Goal: Book appointment/travel/reservation

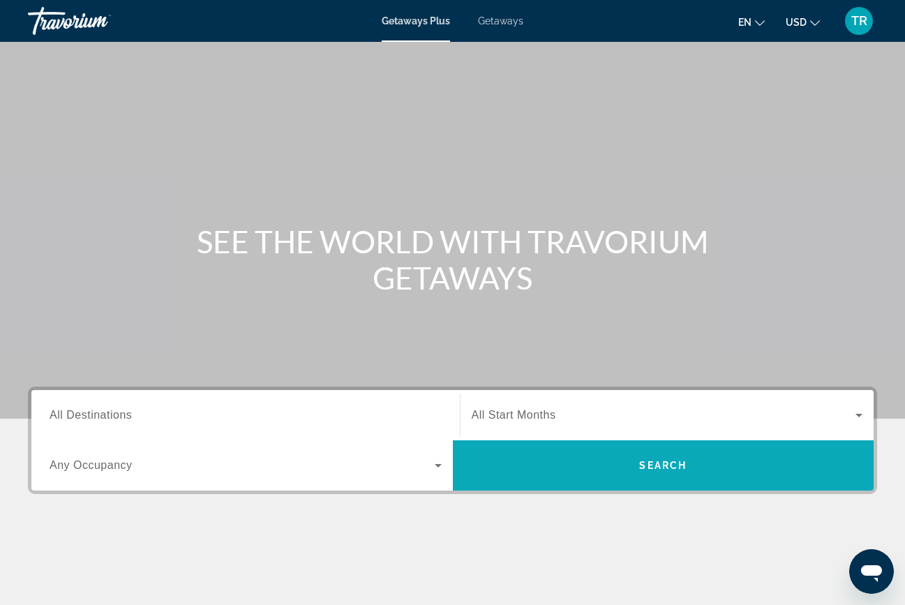
click at [661, 470] on span "Search" at bounding box center [662, 465] width 47 height 11
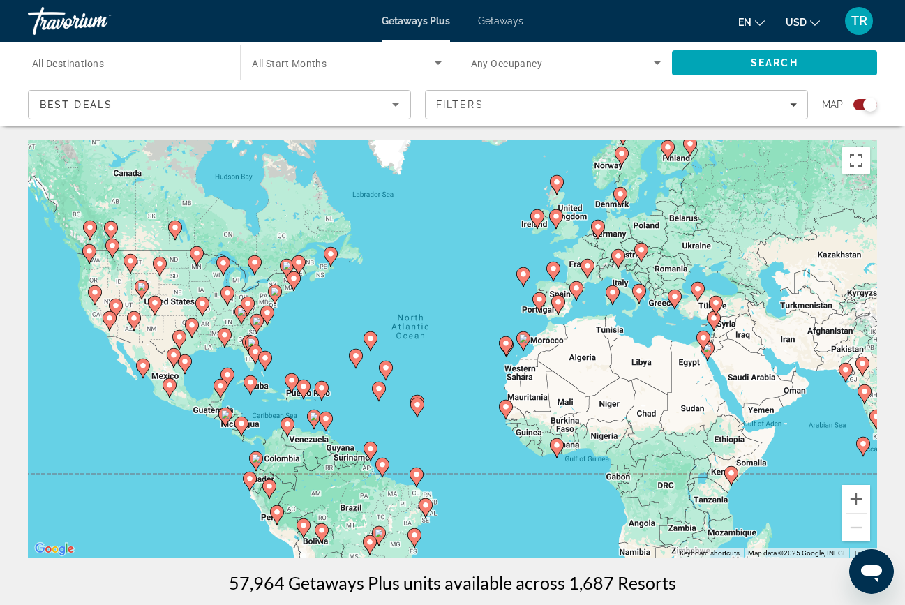
click at [536, 214] on image "Main content" at bounding box center [537, 216] width 8 height 8
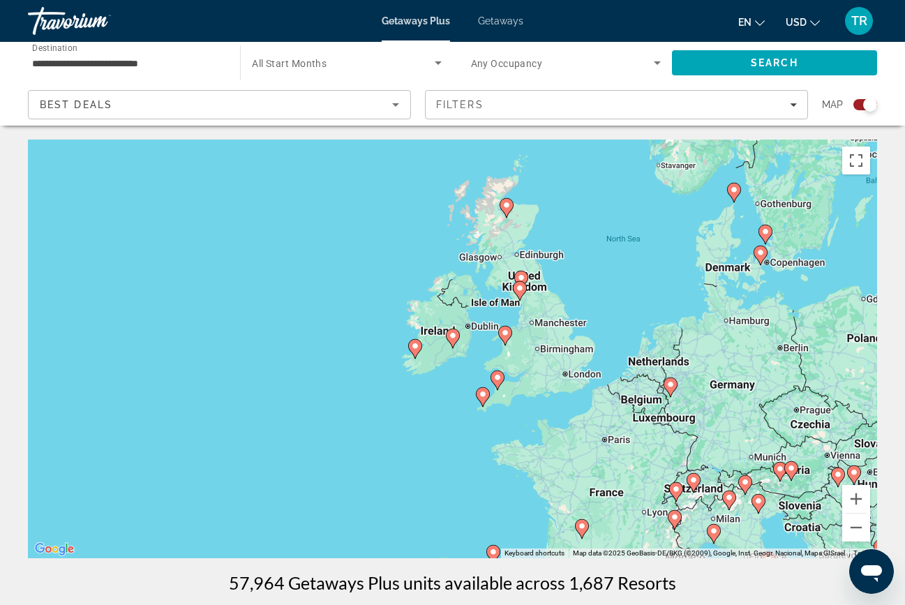
click at [453, 337] on image "Main content" at bounding box center [453, 335] width 8 height 8
type input "**********"
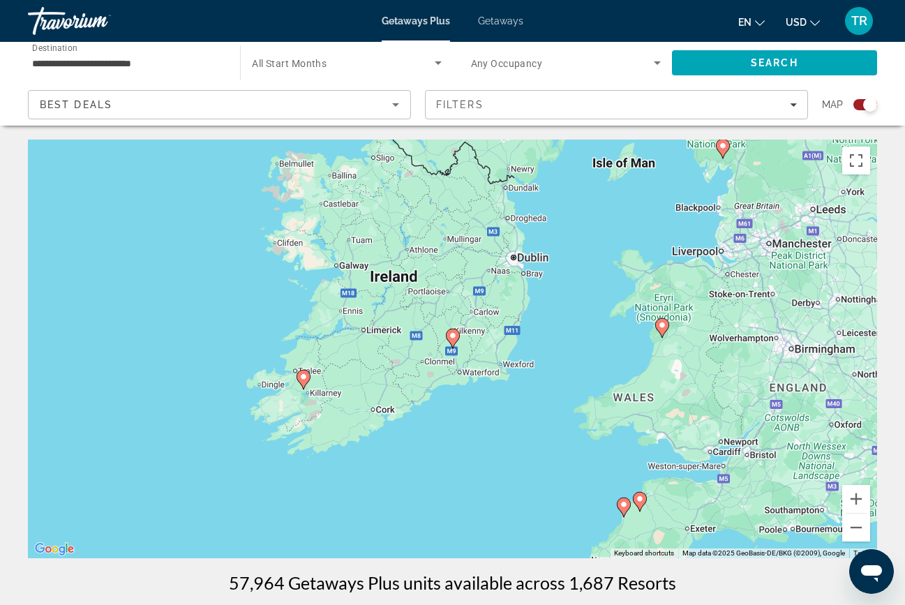
click at [305, 379] on image "Main content" at bounding box center [303, 377] width 8 height 8
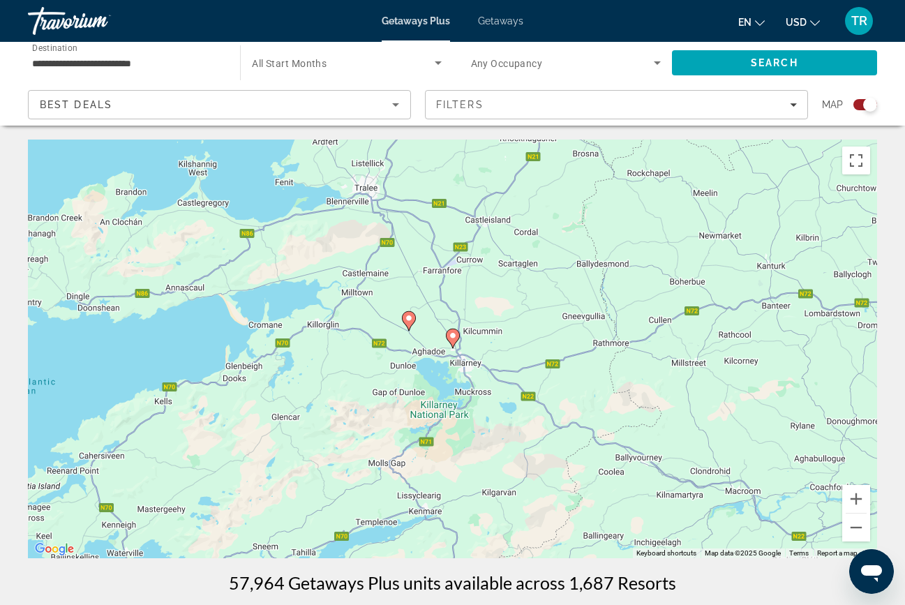
click at [451, 336] on image "Main content" at bounding box center [453, 335] width 8 height 8
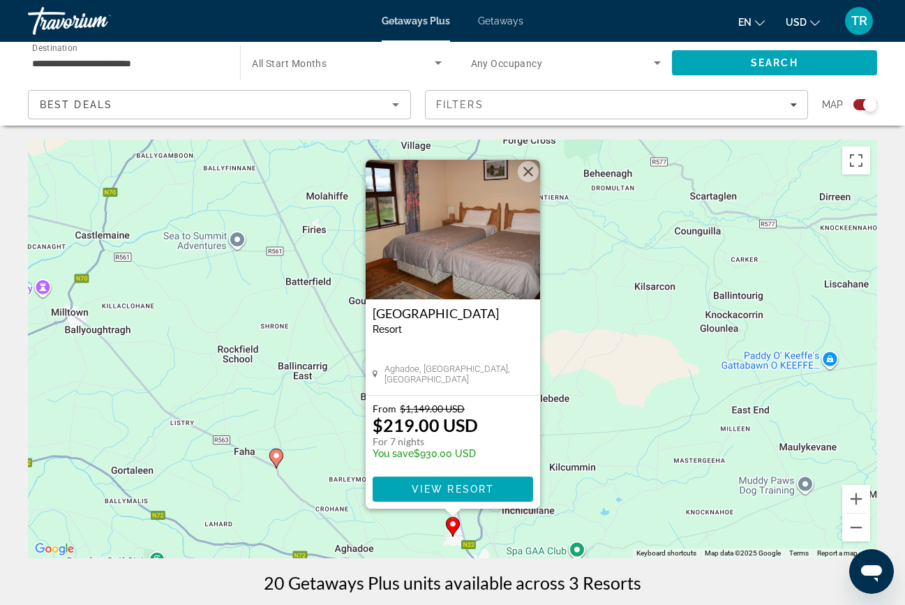
click at [273, 460] on icon "Main content" at bounding box center [275, 458] width 13 height 18
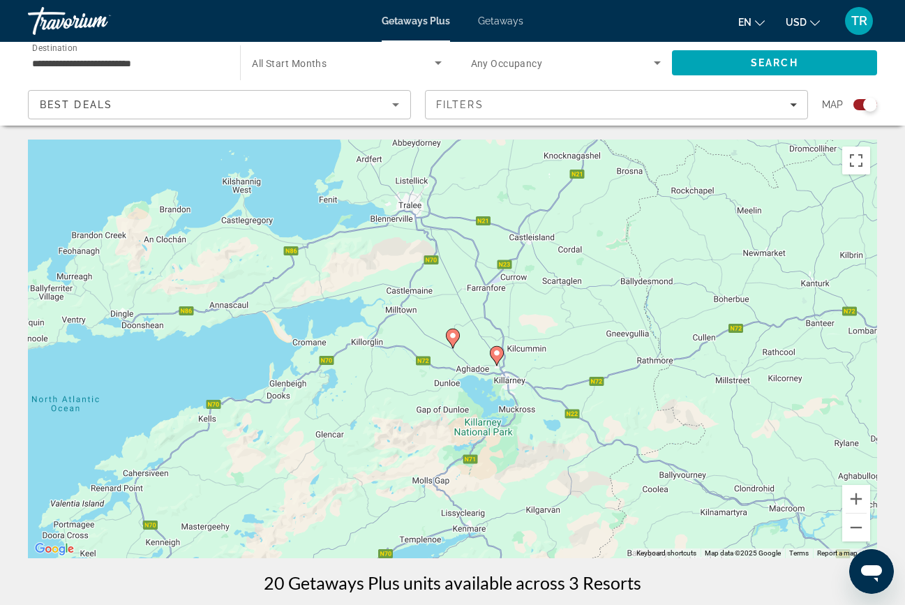
click at [451, 337] on image "Main content" at bounding box center [453, 335] width 8 height 8
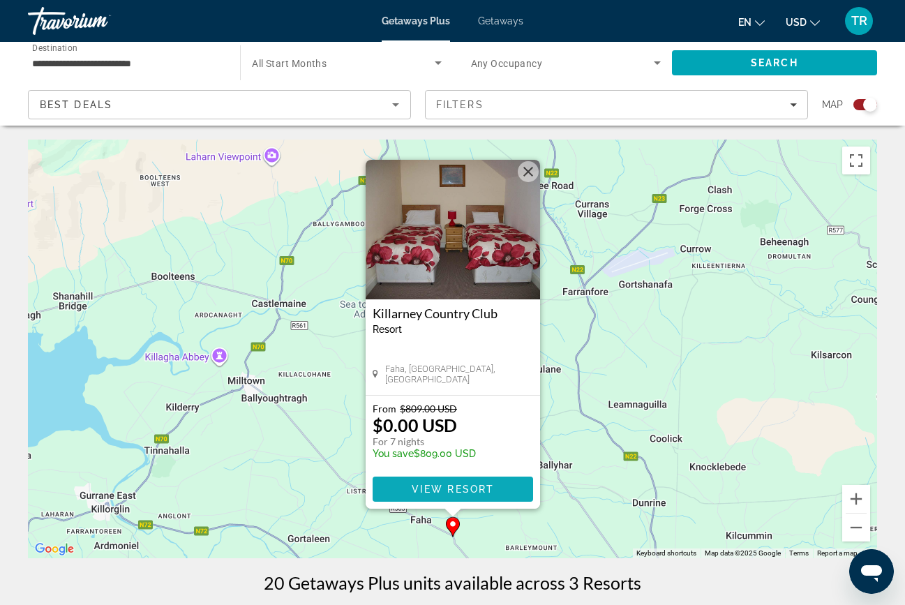
click at [464, 483] on span "View Resort" at bounding box center [452, 488] width 82 height 11
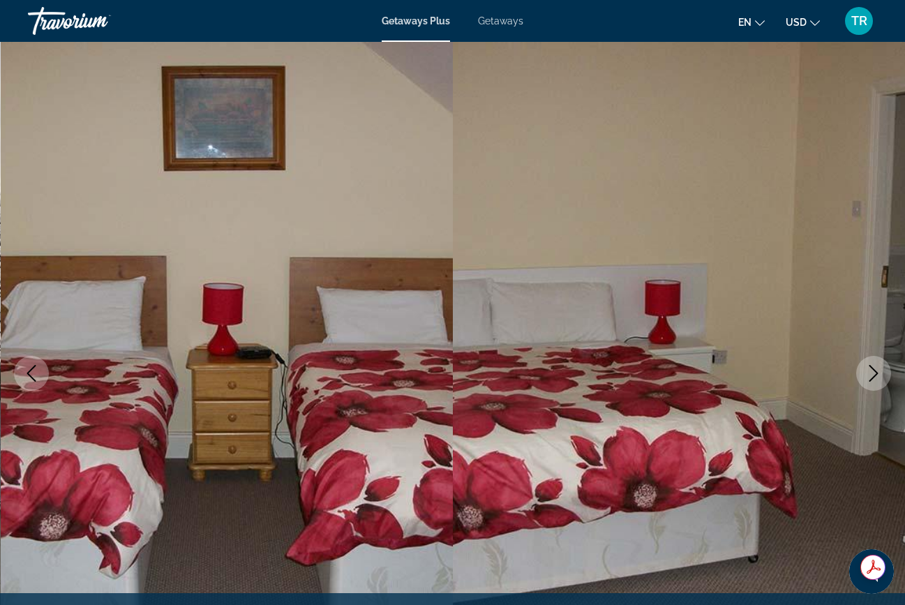
click at [890, 371] on button "Next image" at bounding box center [873, 373] width 35 height 35
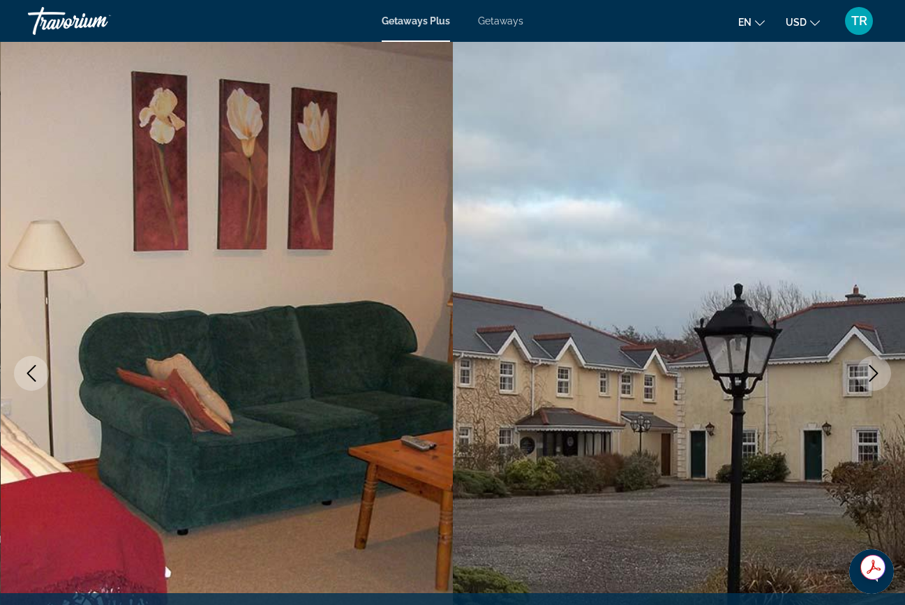
click at [885, 371] on button "Next image" at bounding box center [873, 373] width 35 height 35
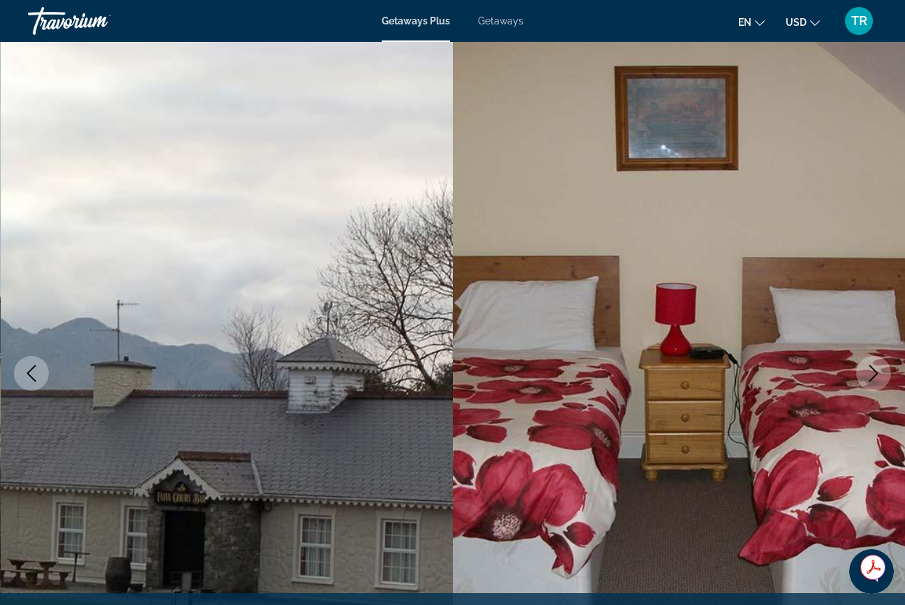
click at [885, 371] on button "Next image" at bounding box center [873, 373] width 35 height 35
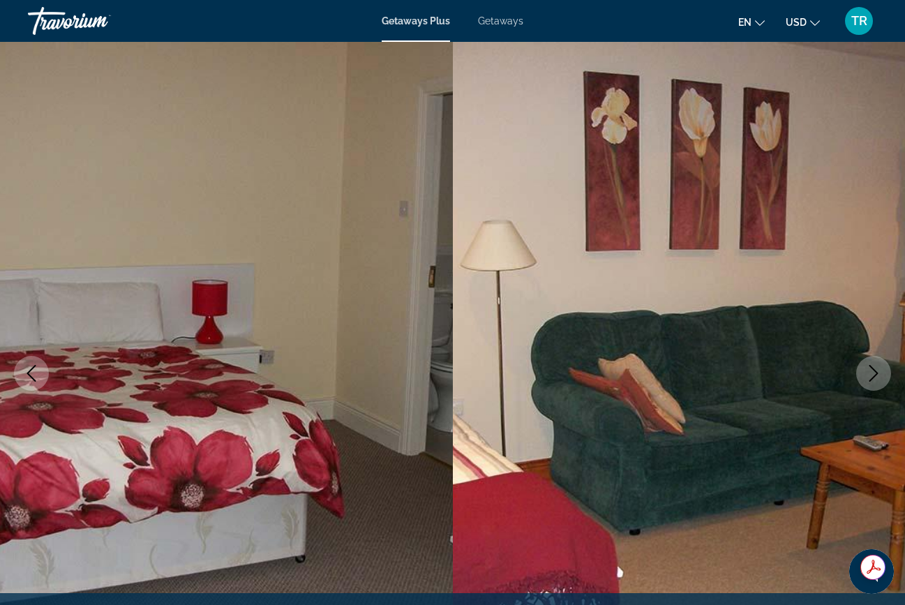
click at [885, 371] on button "Next image" at bounding box center [873, 373] width 35 height 35
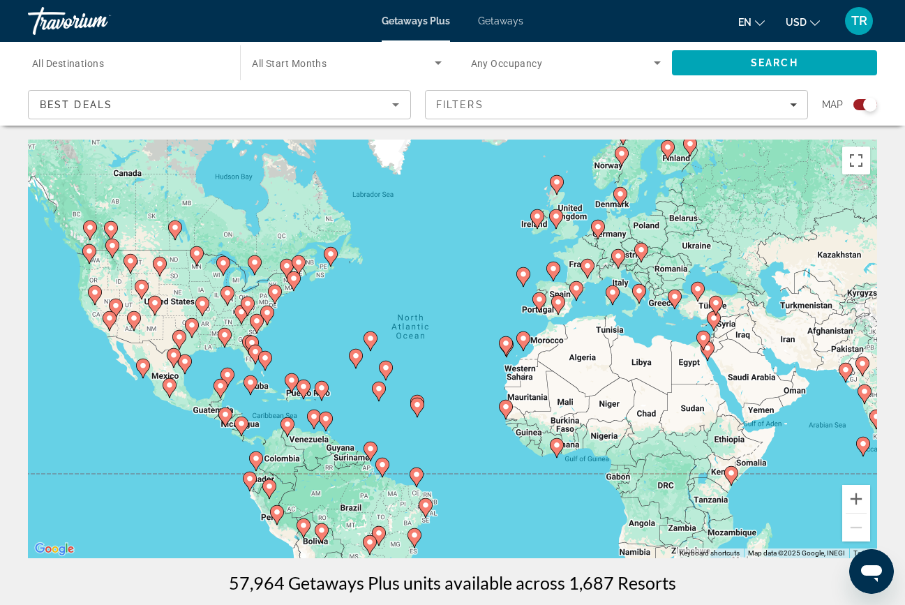
click at [596, 225] on image "Main content" at bounding box center [598, 227] width 8 height 8
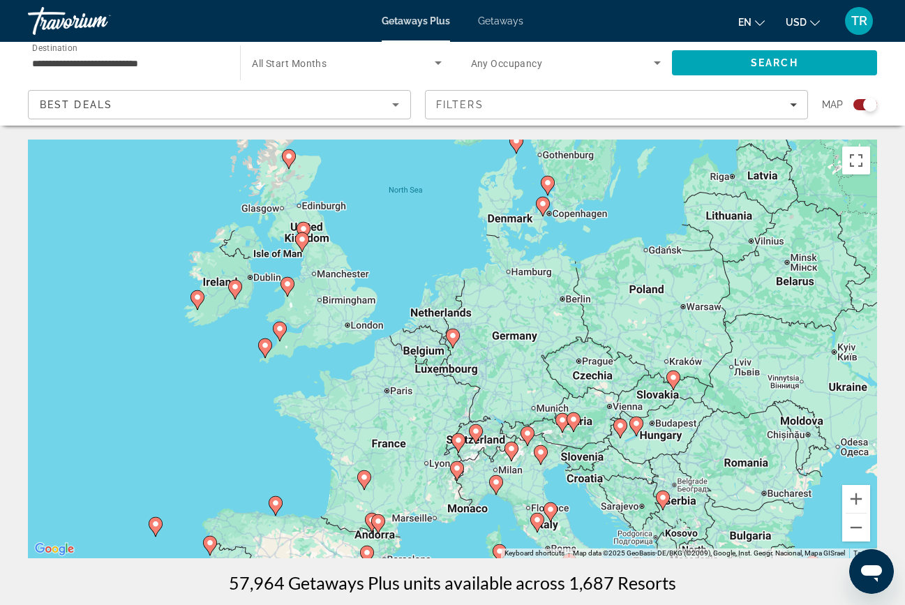
click at [451, 332] on image "Main content" at bounding box center [453, 335] width 8 height 8
type input "**********"
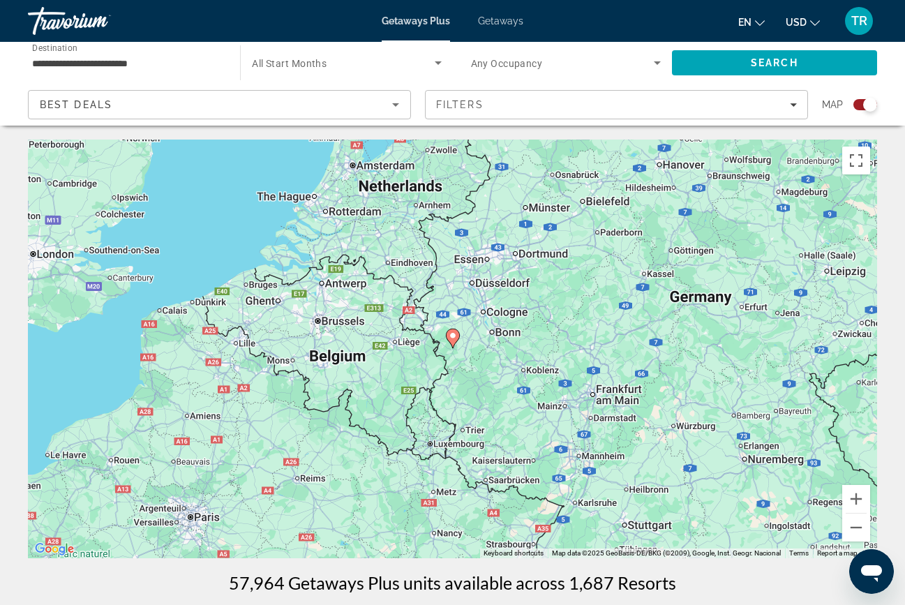
click at [451, 334] on image "Main content" at bounding box center [453, 335] width 8 height 8
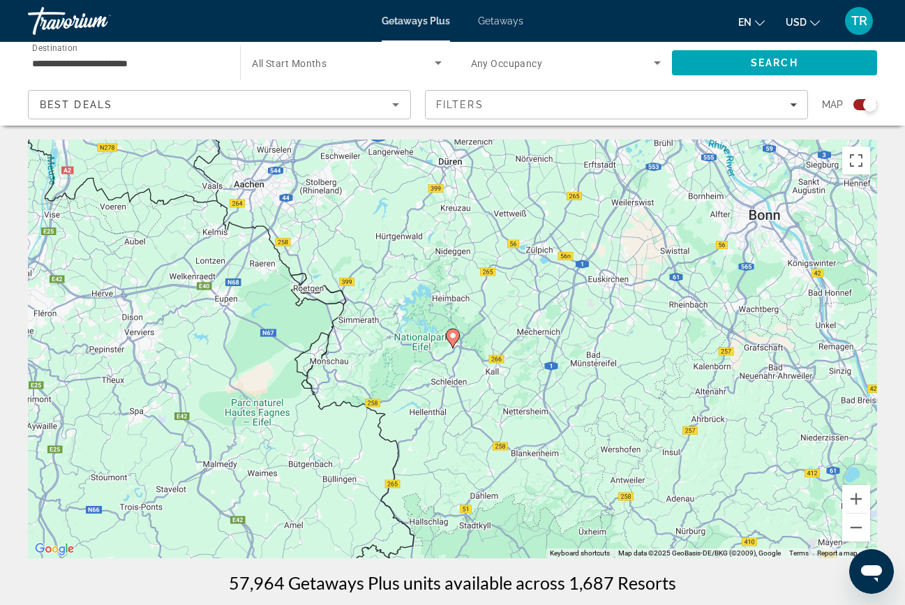
click at [451, 335] on image "Main content" at bounding box center [453, 335] width 8 height 8
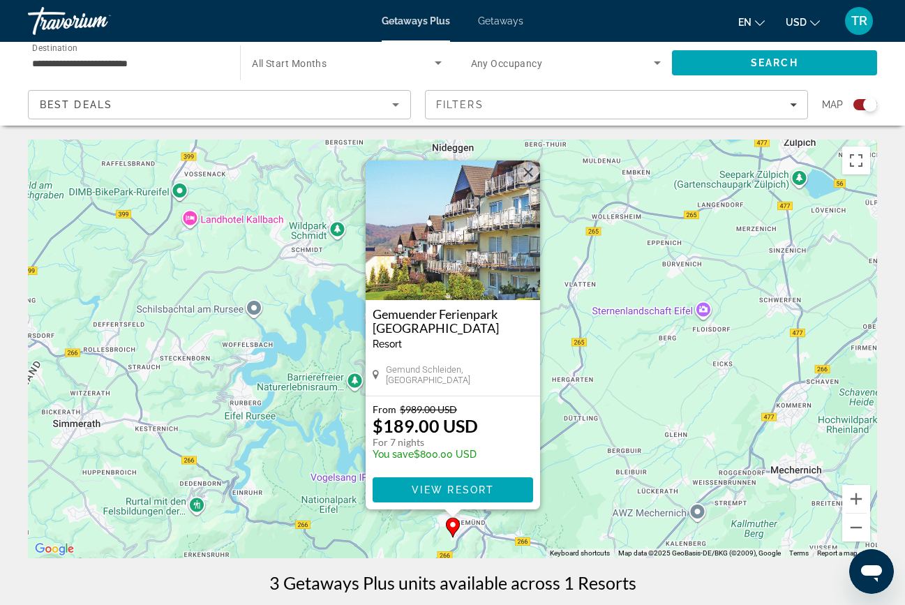
click at [490, 261] on img "Main content" at bounding box center [453, 230] width 174 height 140
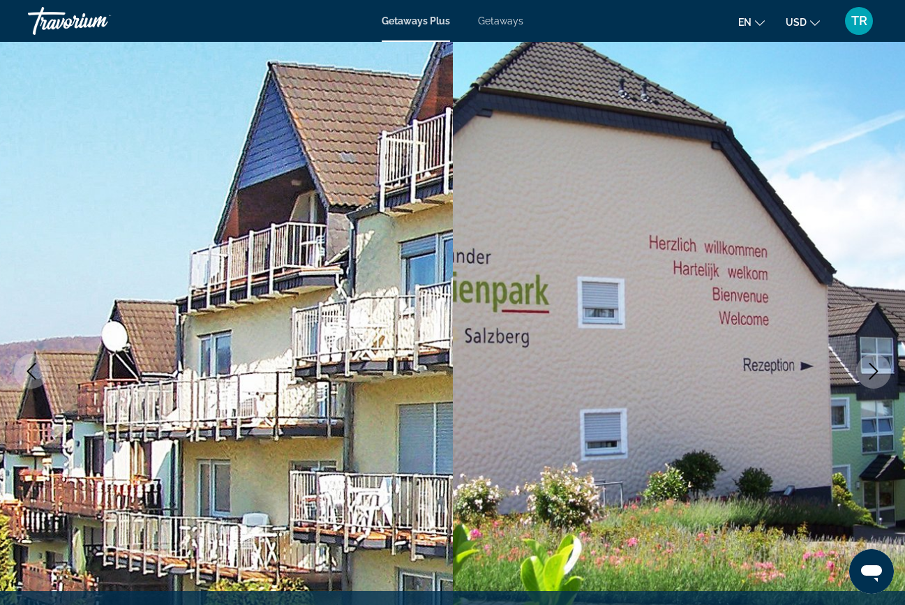
scroll to position [3, 0]
click at [873, 372] on icon "Next image" at bounding box center [873, 370] width 17 height 17
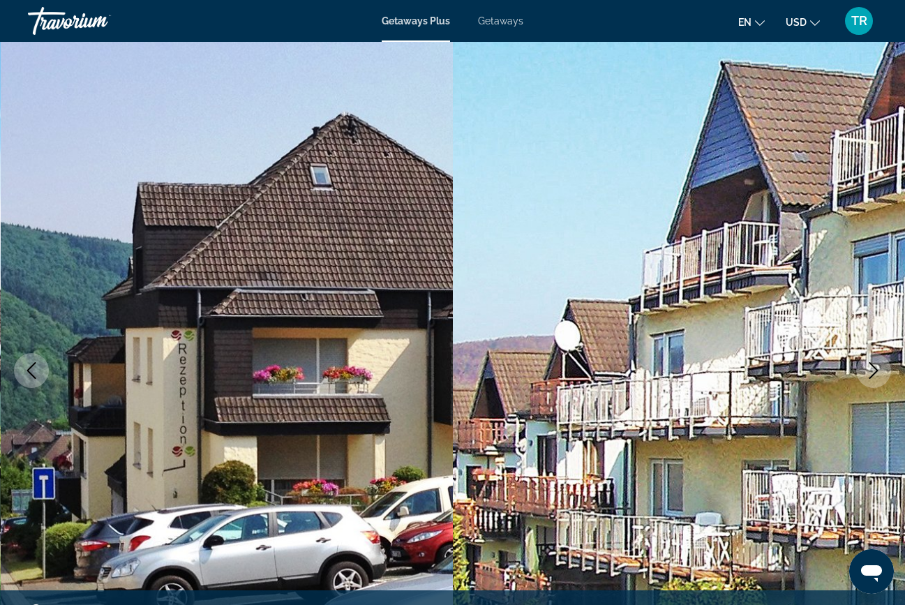
click at [873, 372] on icon "Next image" at bounding box center [873, 370] width 17 height 17
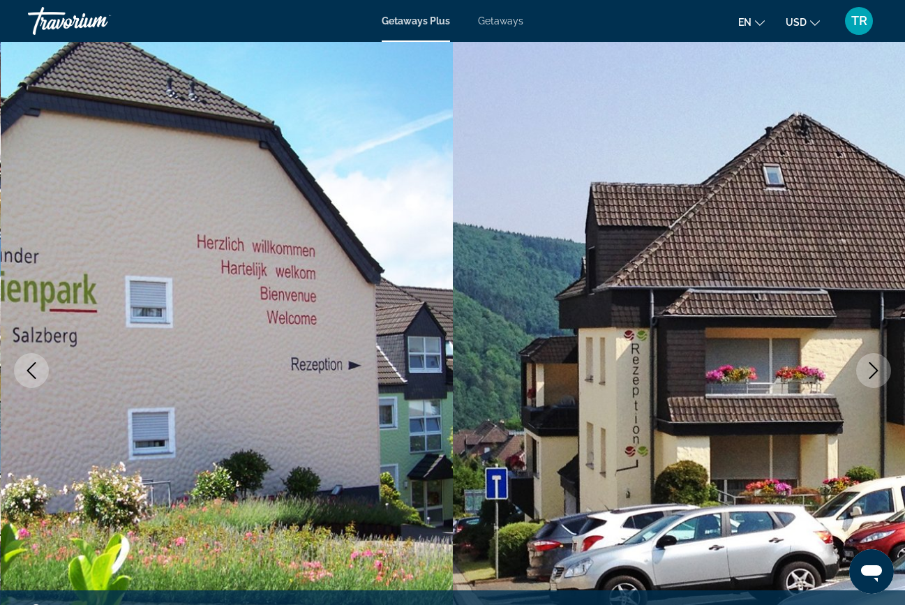
click at [873, 372] on icon "Next image" at bounding box center [873, 370] width 17 height 17
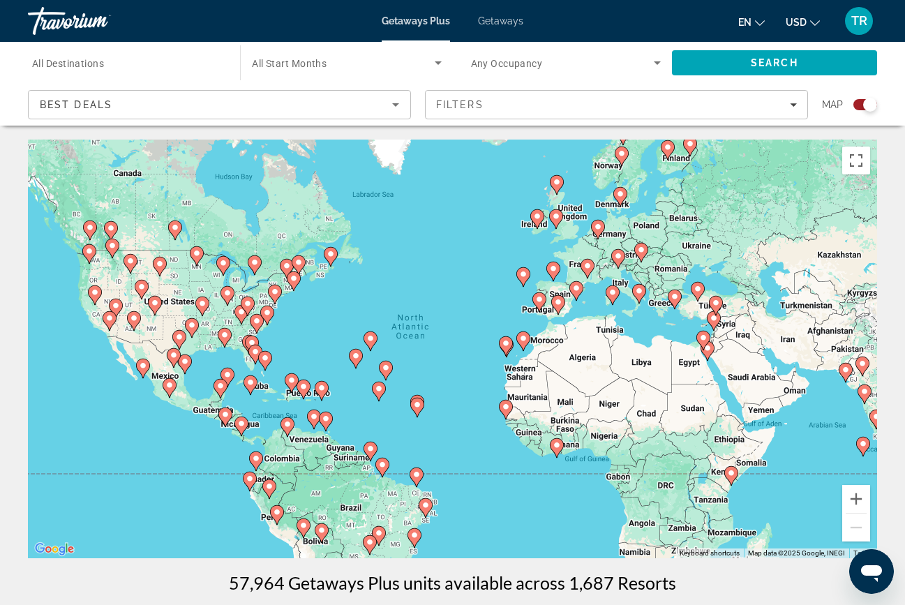
click at [599, 224] on image "Main content" at bounding box center [598, 227] width 8 height 8
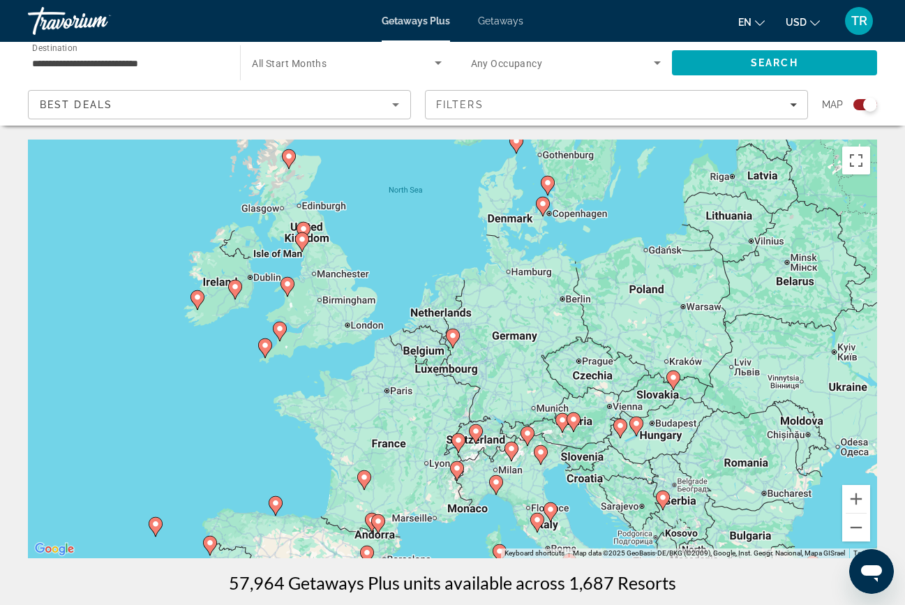
click at [453, 338] on image "Main content" at bounding box center [453, 335] width 8 height 8
type input "**********"
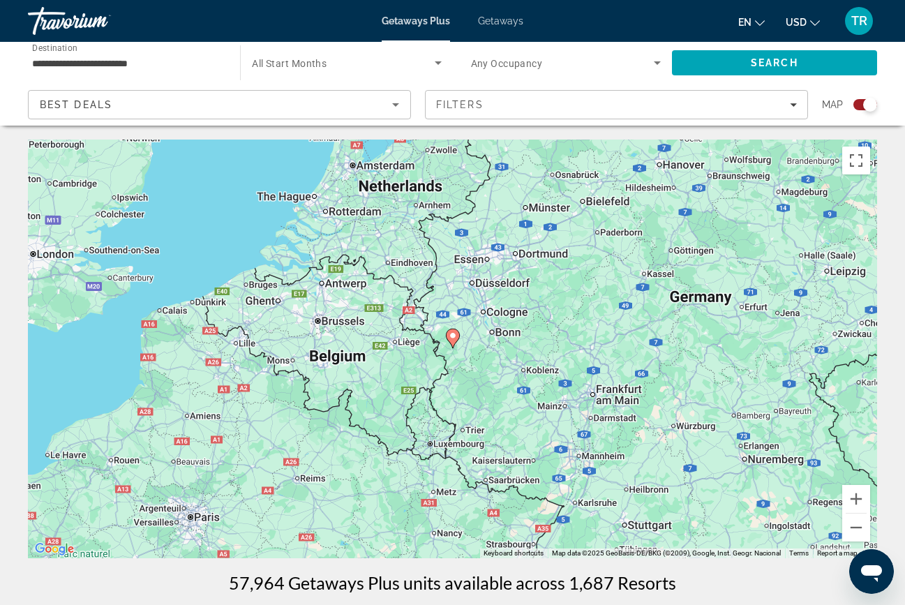
click at [453, 337] on image "Main content" at bounding box center [453, 335] width 8 height 8
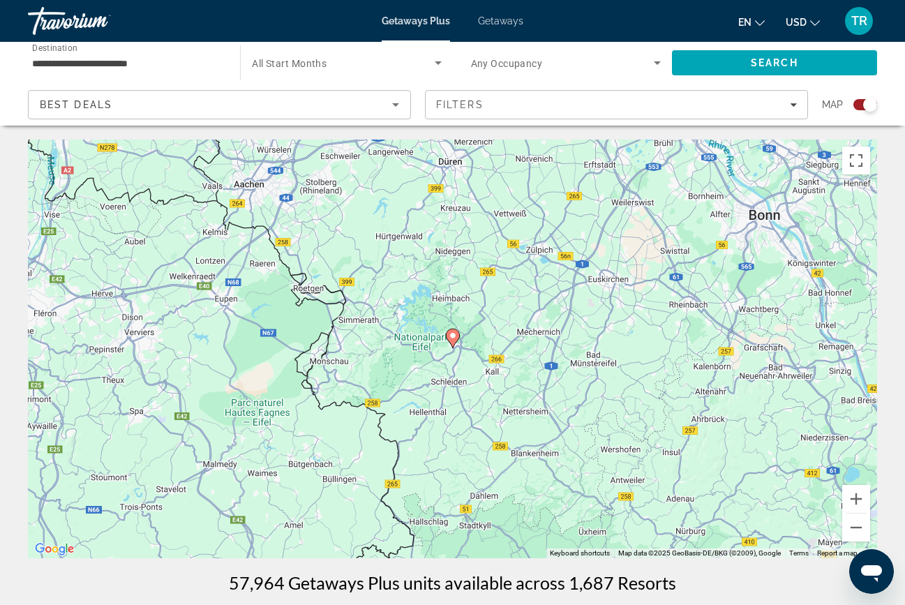
click at [452, 335] on image "Main content" at bounding box center [453, 335] width 8 height 8
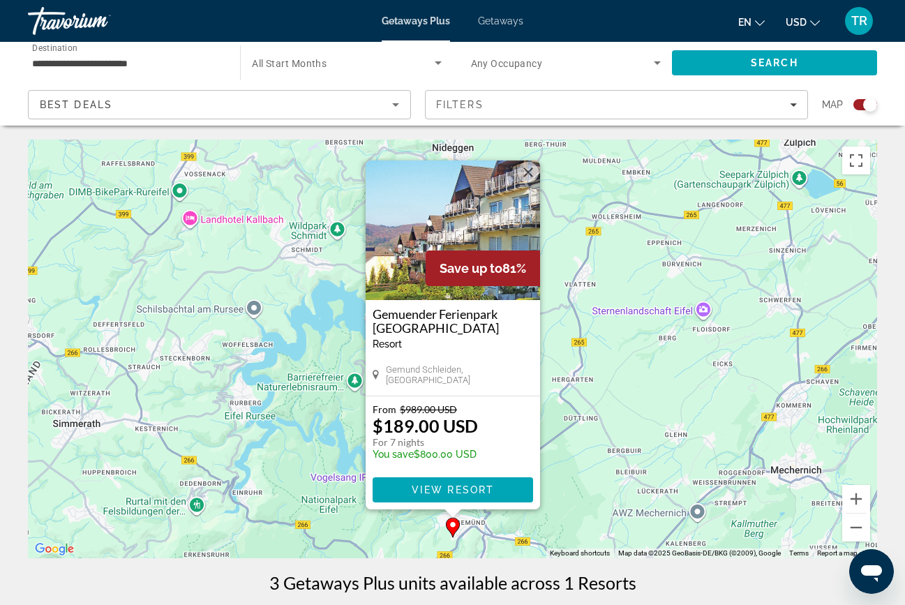
click at [526, 171] on button "Close" at bounding box center [528, 172] width 21 height 21
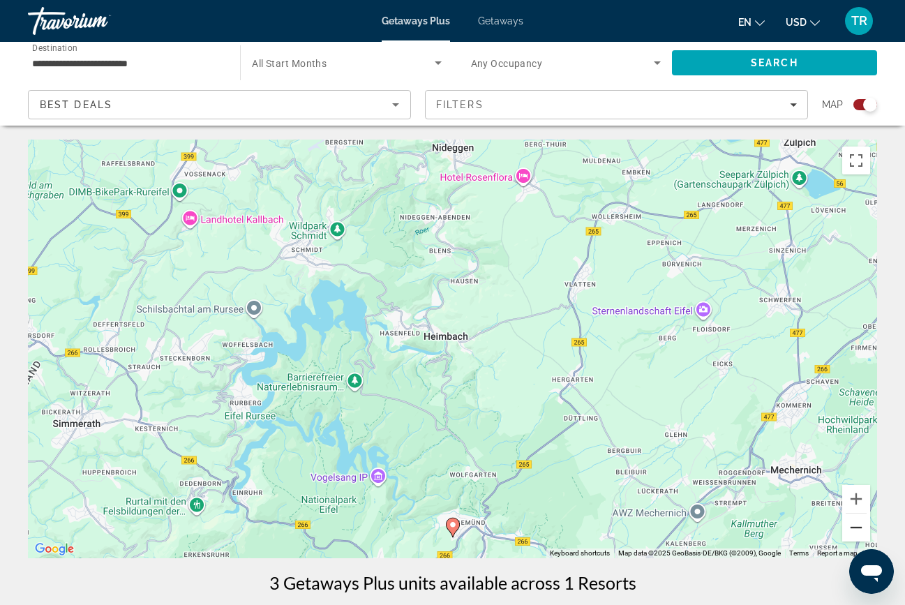
click at [861, 527] on button "Zoom out" at bounding box center [856, 527] width 28 height 28
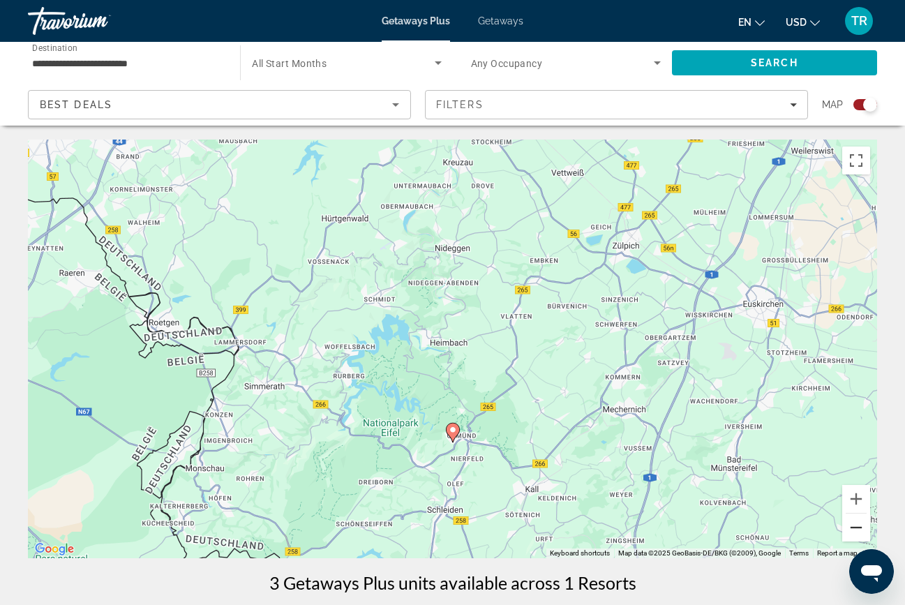
click at [861, 527] on button "Zoom out" at bounding box center [856, 527] width 28 height 28
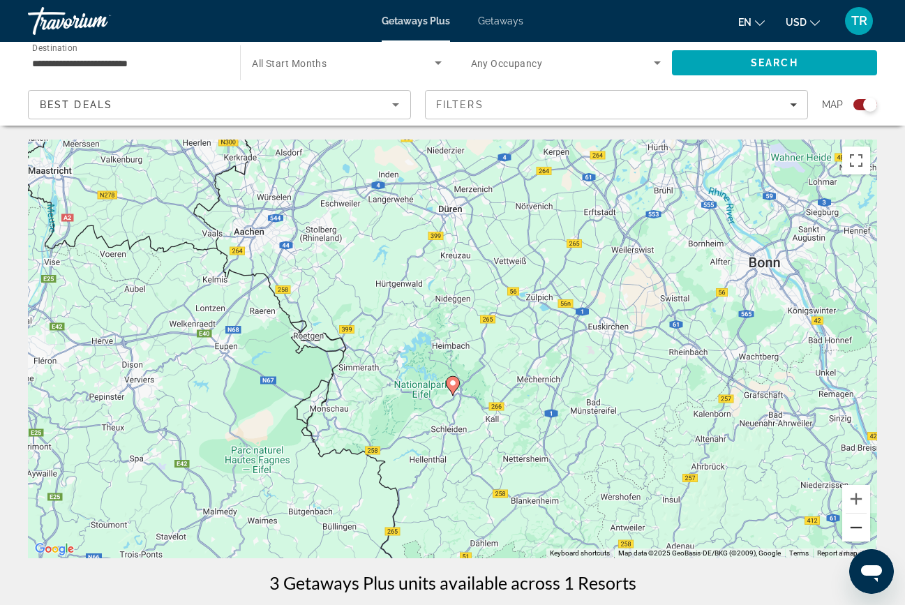
click at [861, 527] on button "Zoom out" at bounding box center [856, 527] width 28 height 28
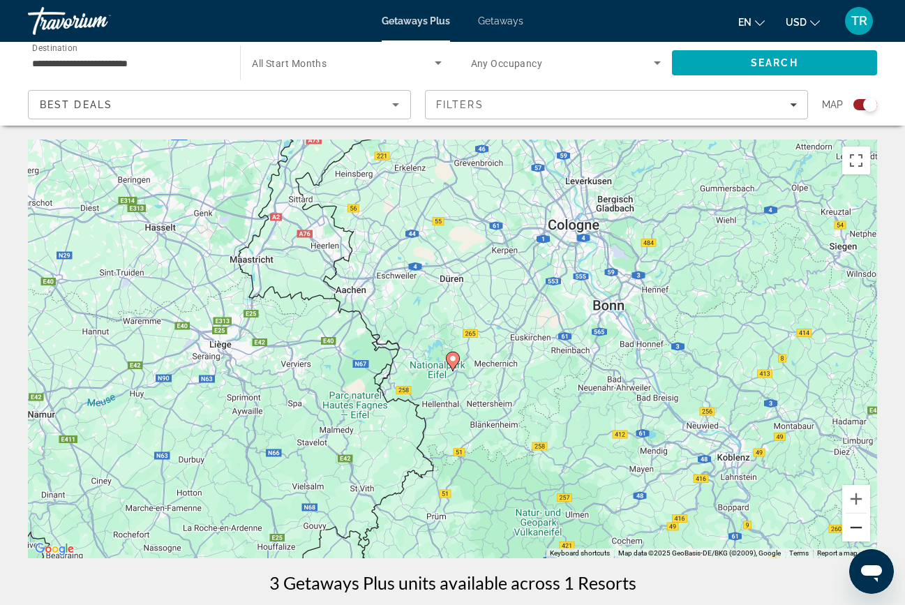
click at [861, 527] on button "Zoom out" at bounding box center [856, 527] width 28 height 28
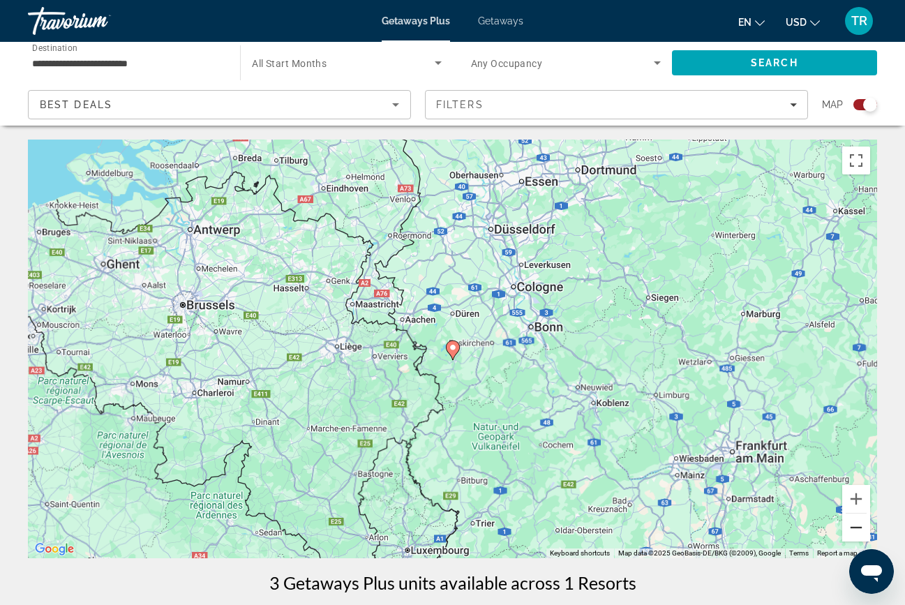
click at [861, 527] on button "Zoom out" at bounding box center [856, 527] width 28 height 28
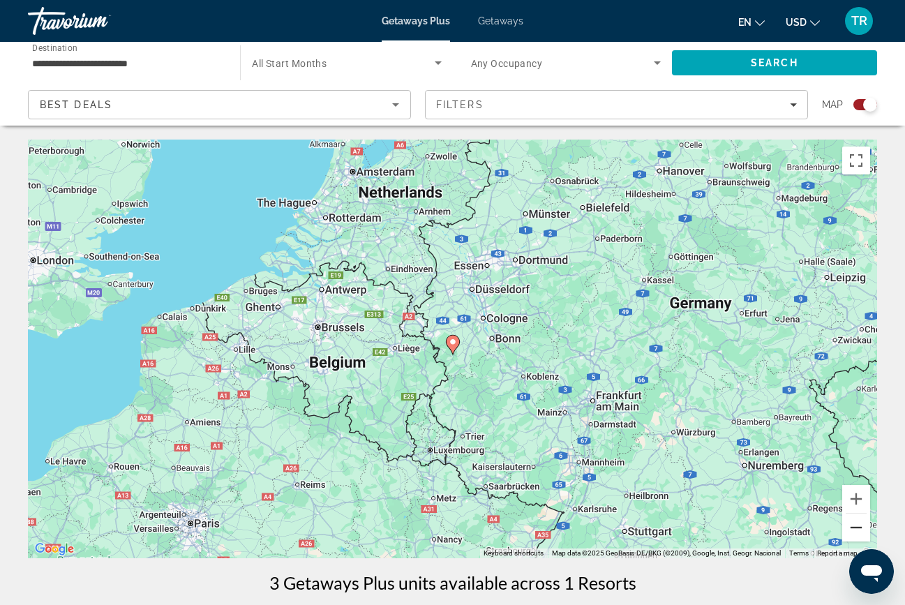
click at [861, 527] on button "Zoom out" at bounding box center [856, 527] width 28 height 28
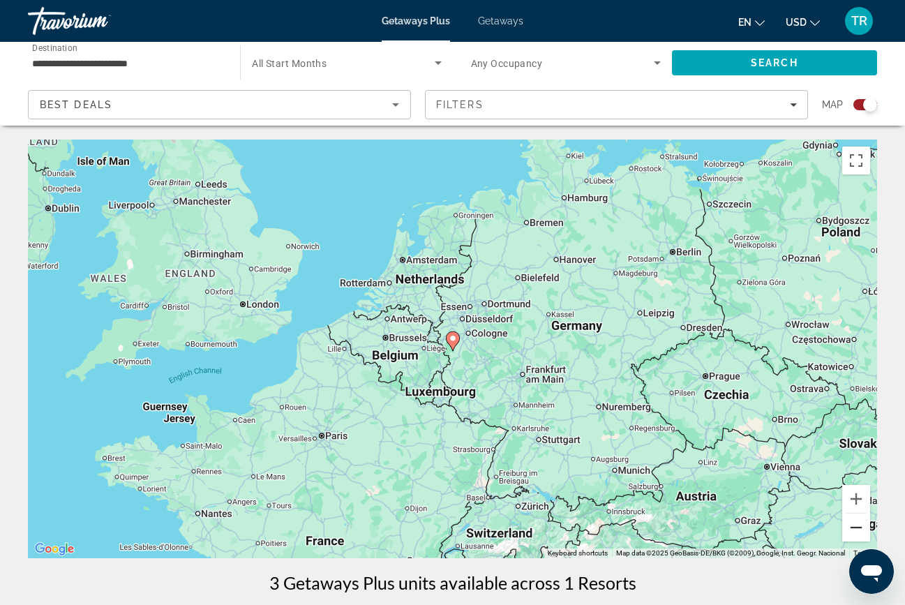
click at [861, 527] on button "Zoom out" at bounding box center [856, 527] width 28 height 28
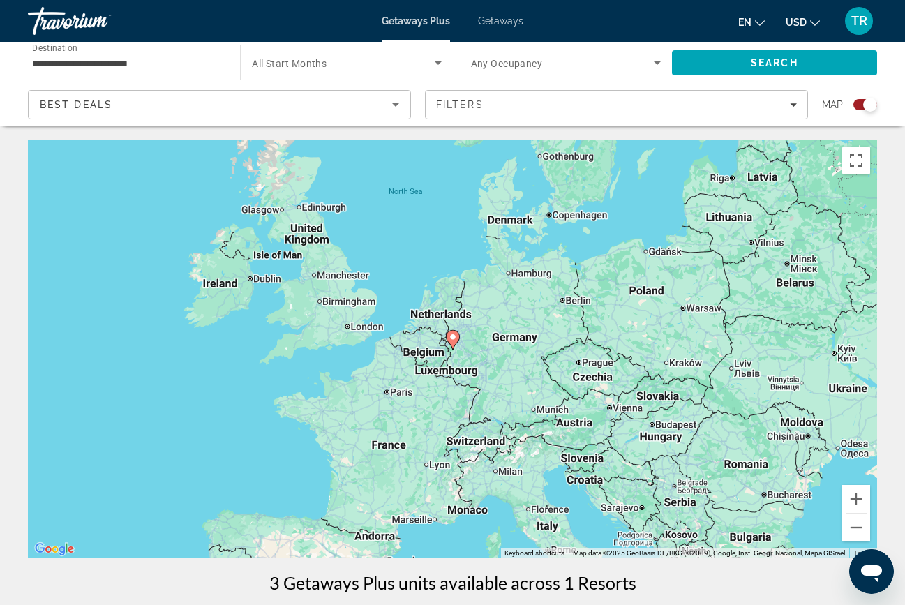
click at [360, 328] on div "To activate drag with keyboard, press Alt + Enter. Once in keyboard drag state,…" at bounding box center [452, 349] width 849 height 419
click at [347, 329] on div "To activate drag with keyboard, press Alt + Enter. Once in keyboard drag state,…" at bounding box center [452, 349] width 849 height 419
click at [349, 330] on div "To activate drag with keyboard, press Alt + Enter. Once in keyboard drag state,…" at bounding box center [452, 349] width 849 height 419
click at [855, 529] on button "Zoom out" at bounding box center [856, 527] width 28 height 28
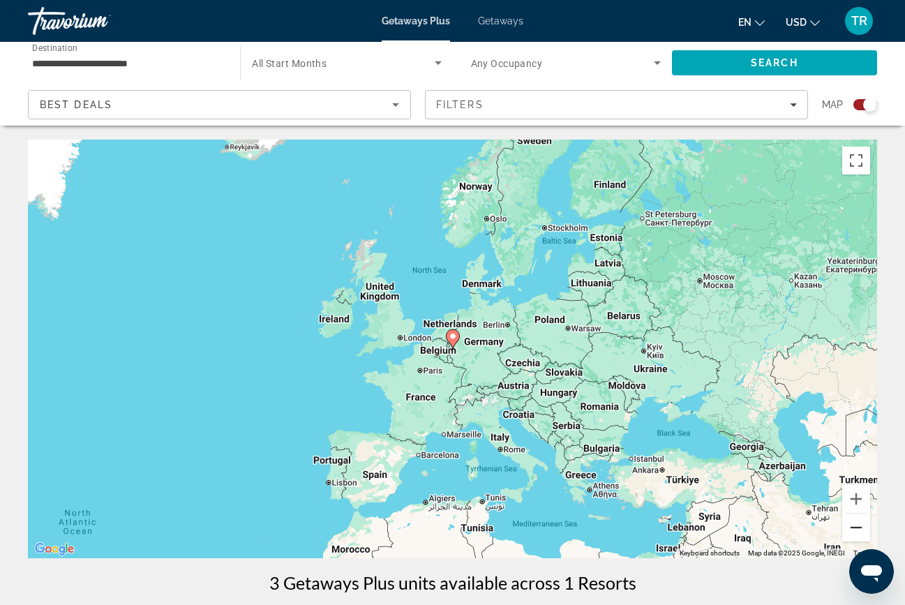
click at [855, 529] on button "Zoom out" at bounding box center [856, 527] width 28 height 28
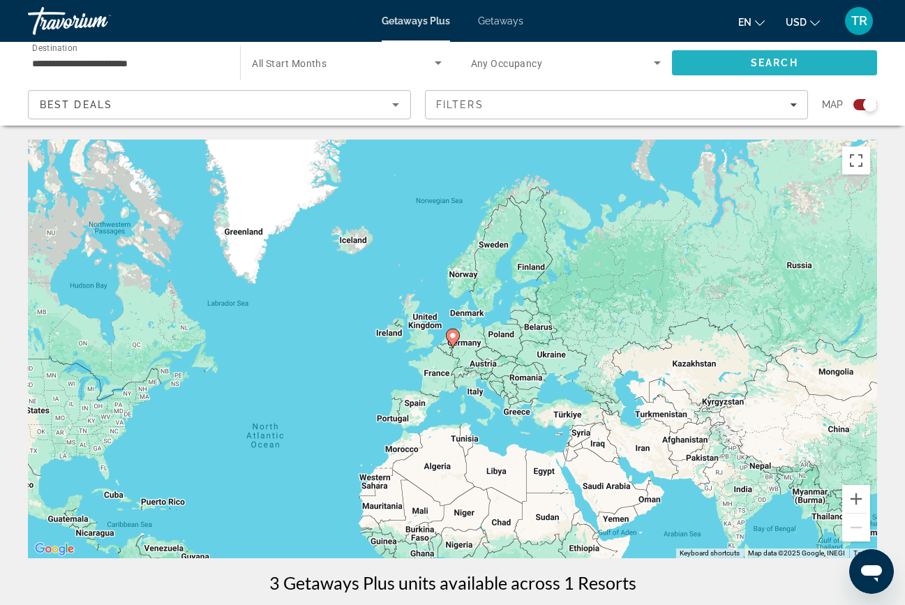
click at [770, 63] on span "Search" at bounding box center [774, 62] width 47 height 11
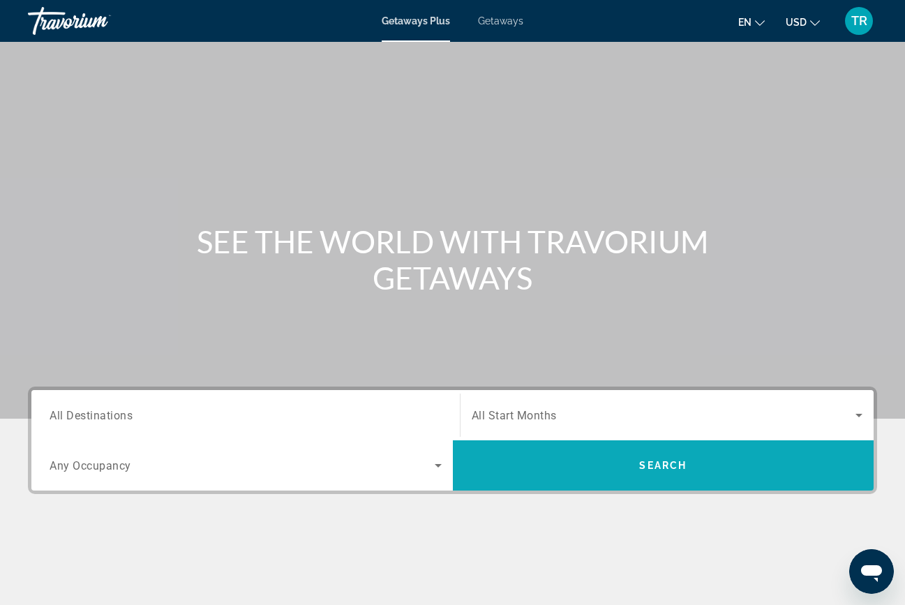
click at [686, 460] on span "Search" at bounding box center [663, 465] width 421 height 33
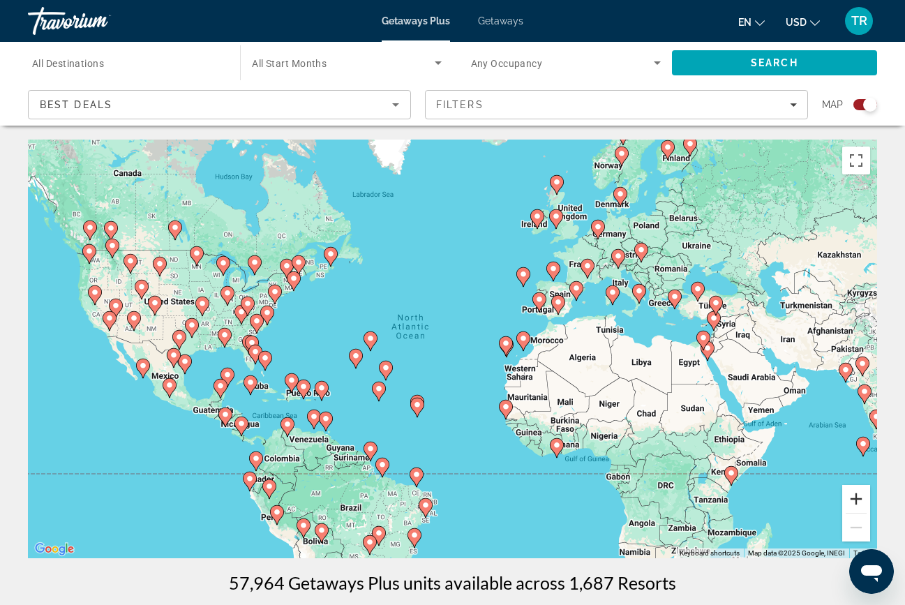
click at [859, 500] on button "Zoom in" at bounding box center [856, 499] width 28 height 28
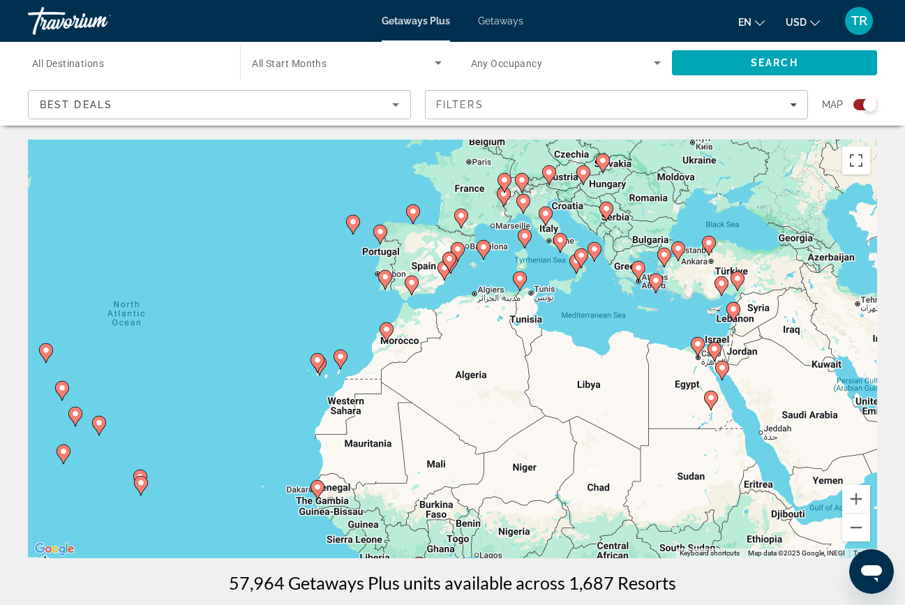
drag, startPoint x: 808, startPoint y: 469, endPoint x: 565, endPoint y: 478, distance: 243.0
click at [565, 478] on div "To activate drag with keyboard, press Alt + Enter. Once in keyboard drag state,…" at bounding box center [452, 349] width 849 height 419
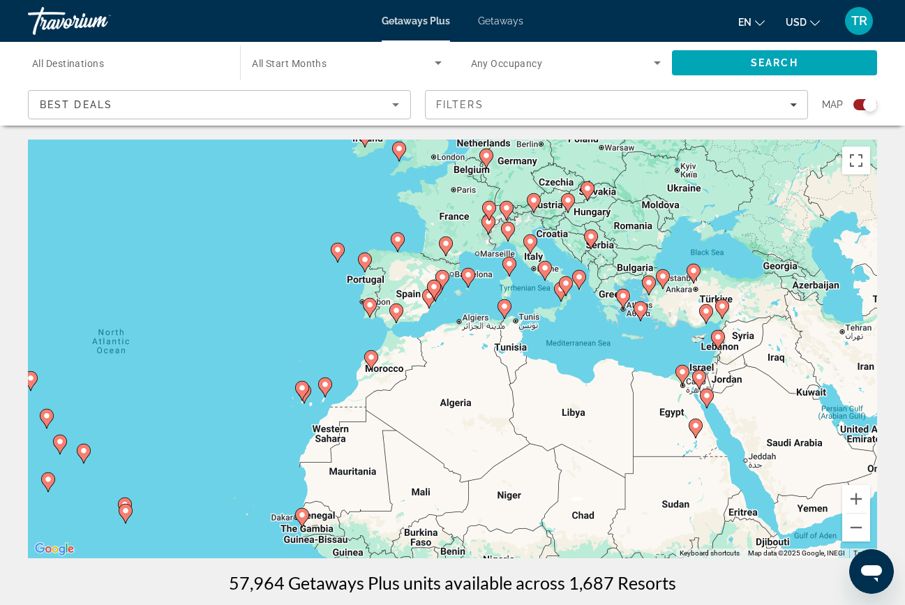
drag, startPoint x: 671, startPoint y: 410, endPoint x: 655, endPoint y: 440, distance: 33.4
click at [655, 440] on div "To activate drag with keyboard, press Alt + Enter. Once in keyboard drag state,…" at bounding box center [452, 349] width 849 height 419
click at [620, 296] on image "Main content" at bounding box center [622, 296] width 8 height 8
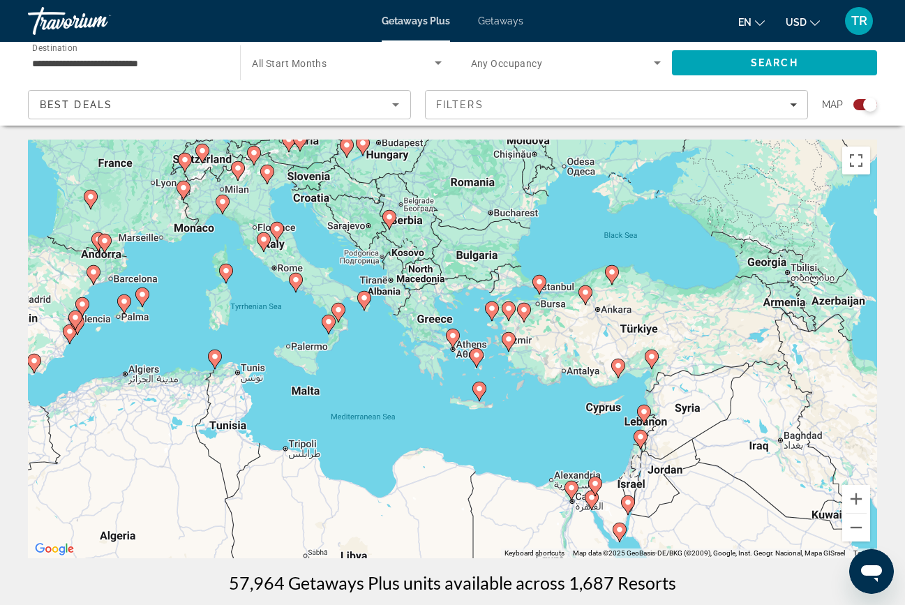
click at [451, 335] on image "Main content" at bounding box center [453, 335] width 8 height 8
type input "**********"
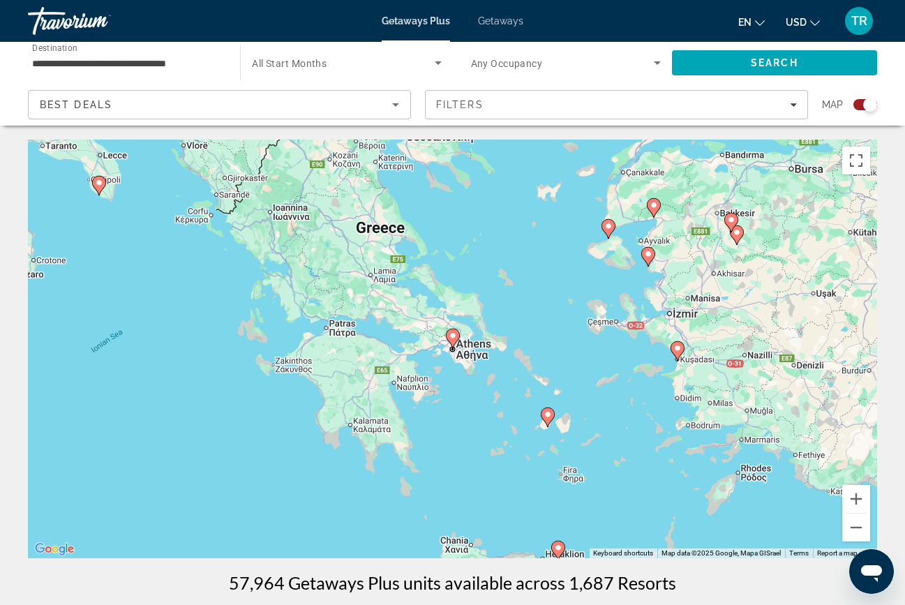
click at [451, 335] on image "Main content" at bounding box center [453, 335] width 8 height 8
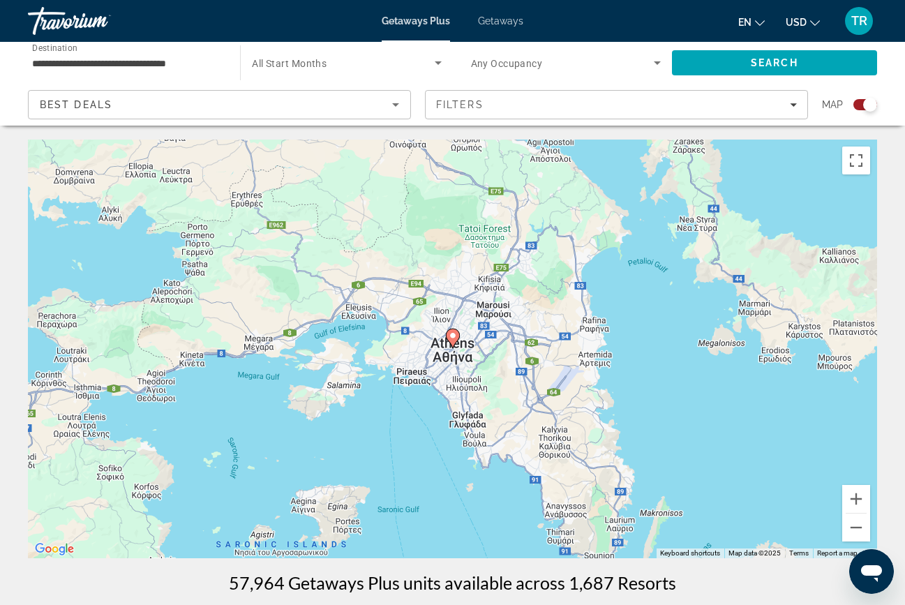
click at [453, 336] on image "Main content" at bounding box center [453, 335] width 8 height 8
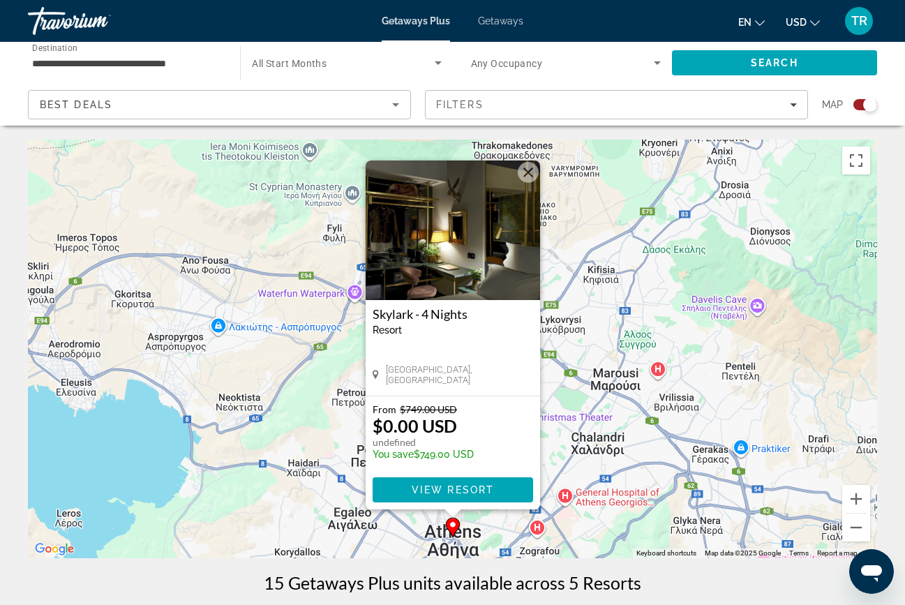
click at [526, 174] on button "Close" at bounding box center [528, 172] width 21 height 21
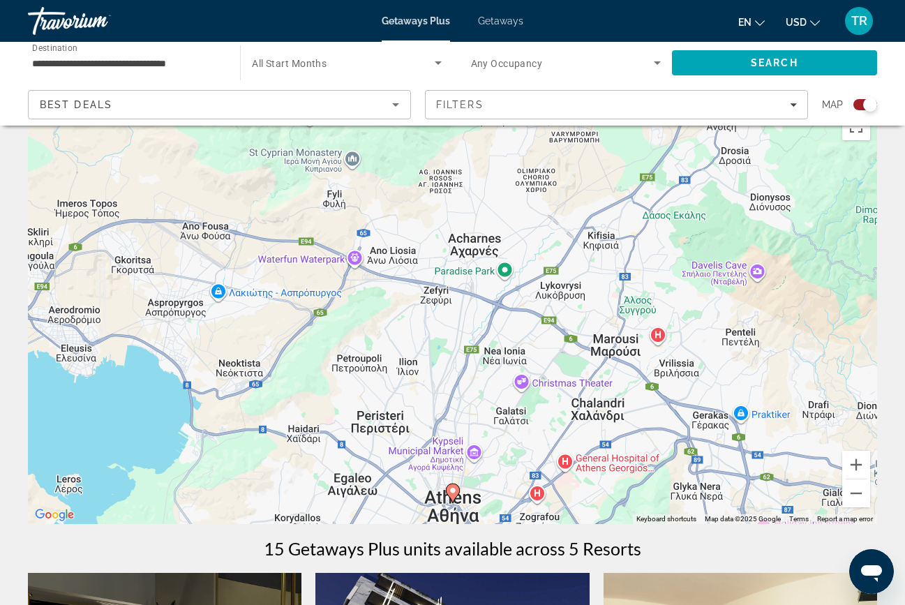
scroll to position [52, 0]
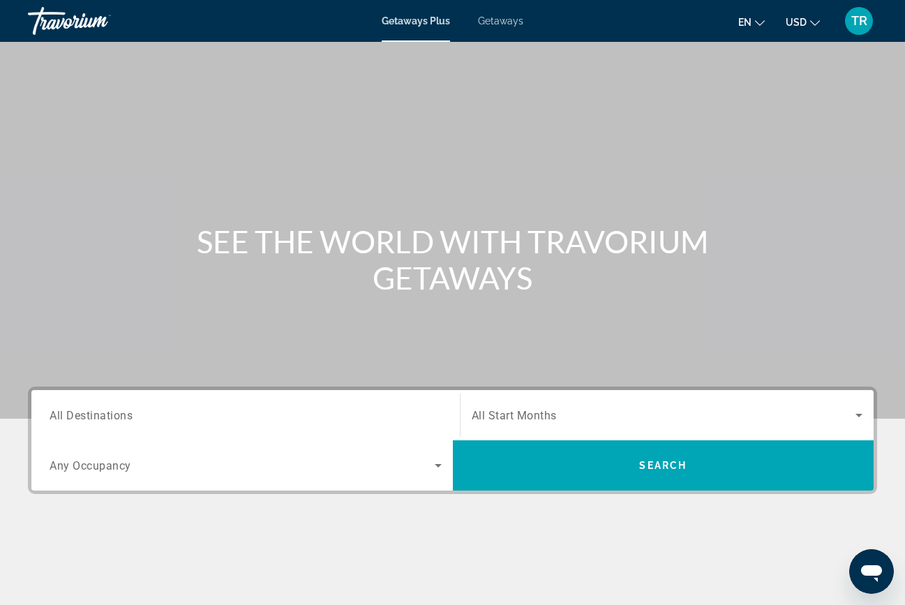
click at [500, 16] on span "Getaways" at bounding box center [500, 20] width 45 height 11
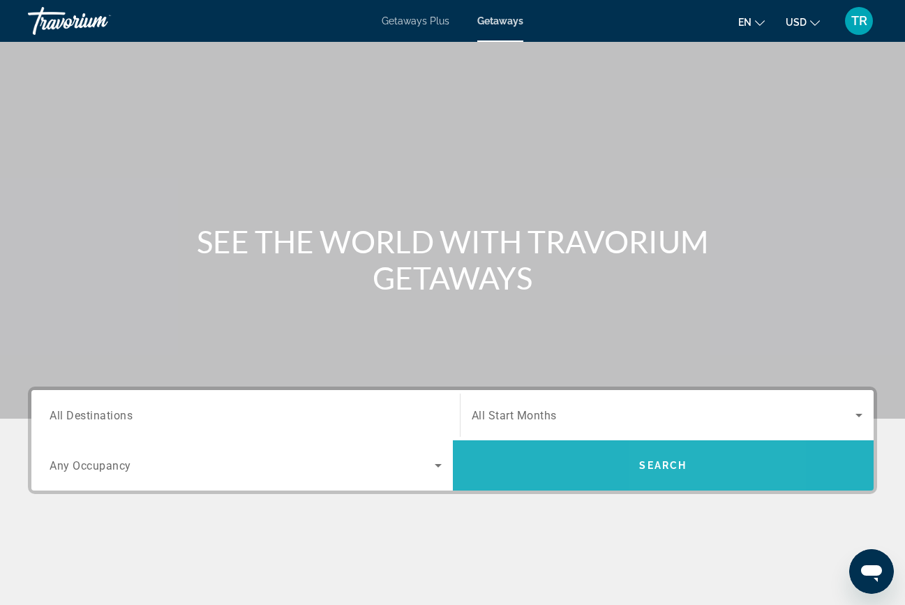
click at [698, 464] on span "Search" at bounding box center [663, 465] width 421 height 33
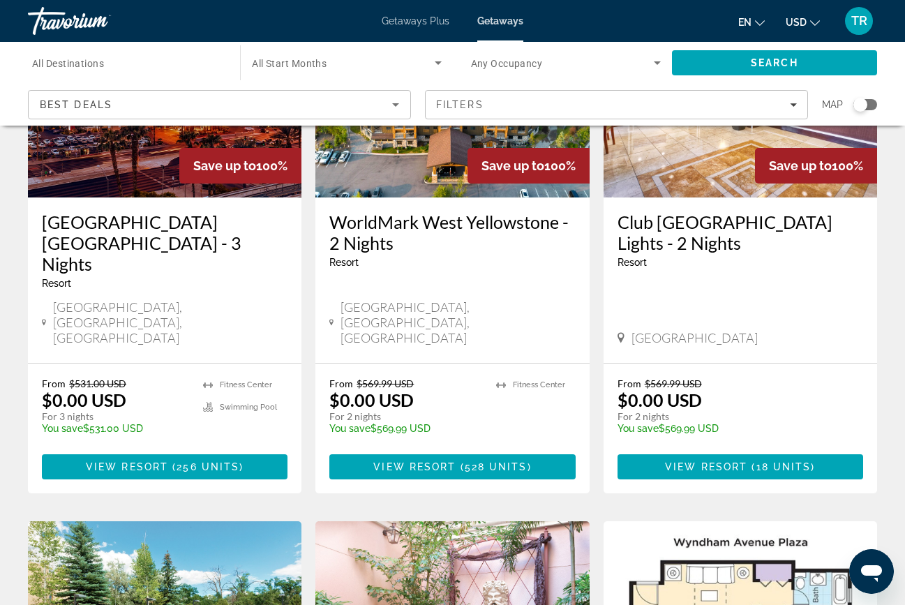
scroll to position [73, 0]
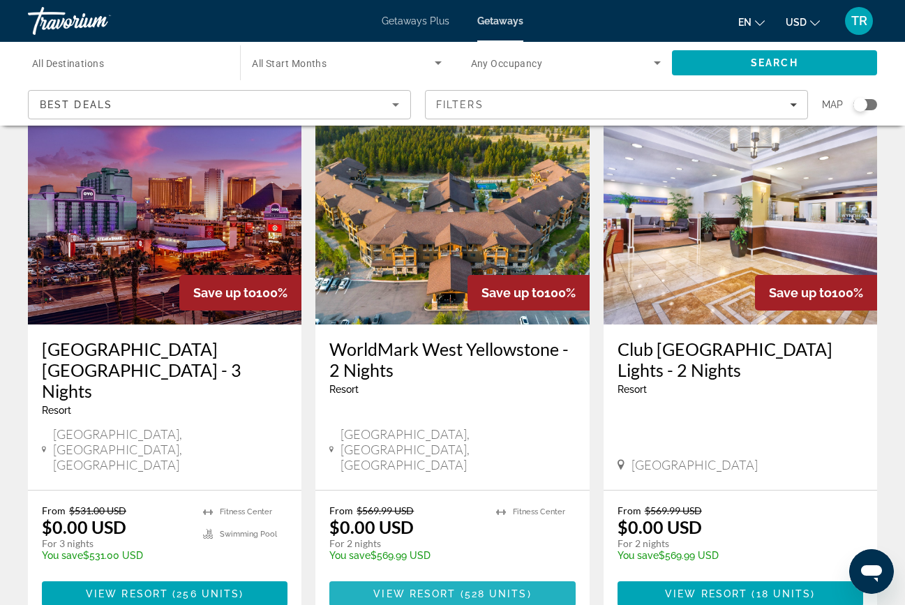
click at [446, 588] on span "View Resort" at bounding box center [414, 593] width 82 height 11
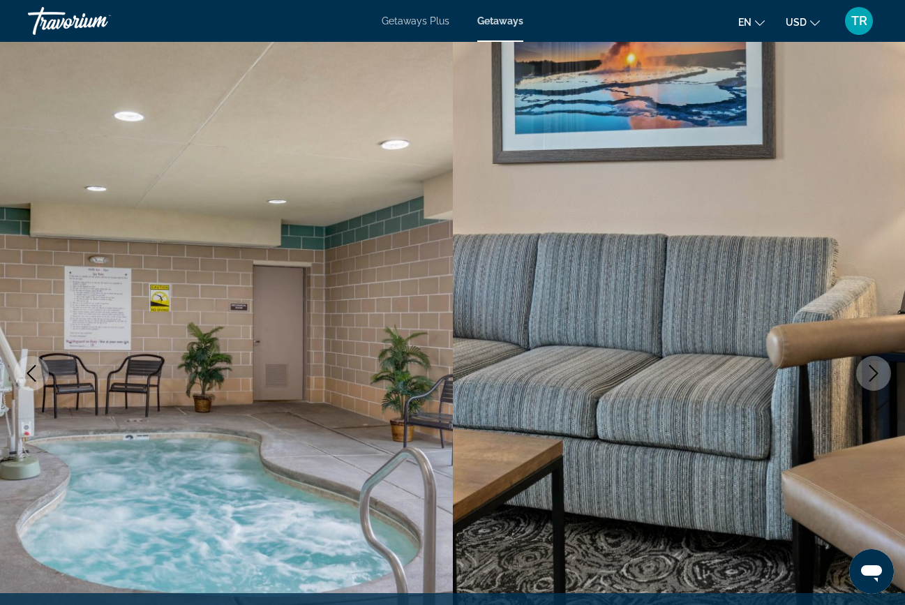
click at [865, 366] on icon "Next image" at bounding box center [873, 373] width 17 height 17
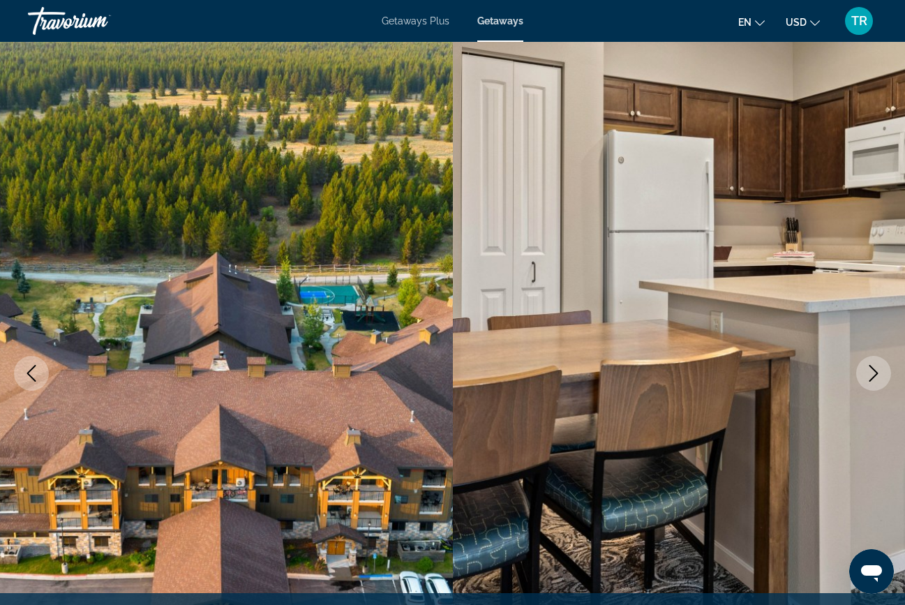
click at [871, 367] on icon "Next image" at bounding box center [873, 373] width 9 height 17
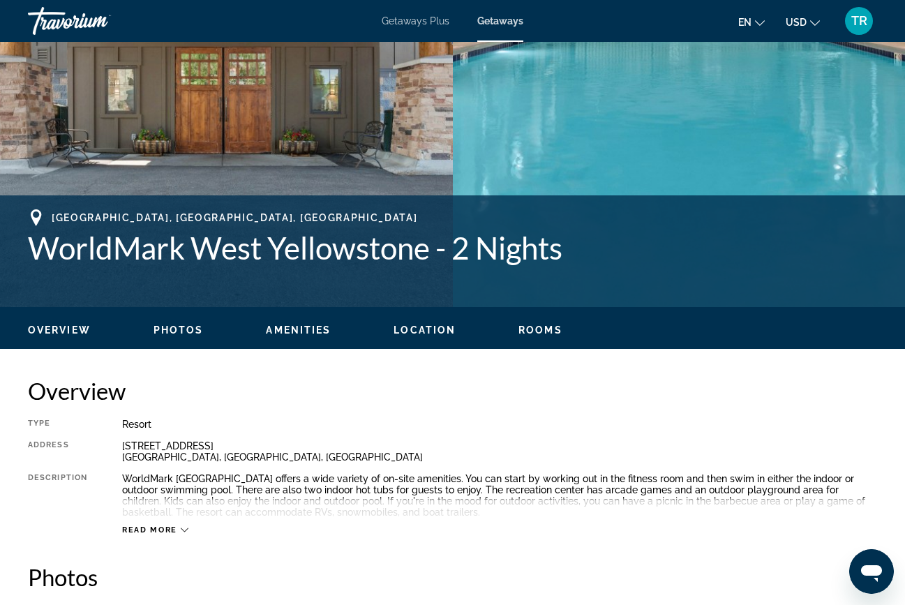
scroll to position [398, 0]
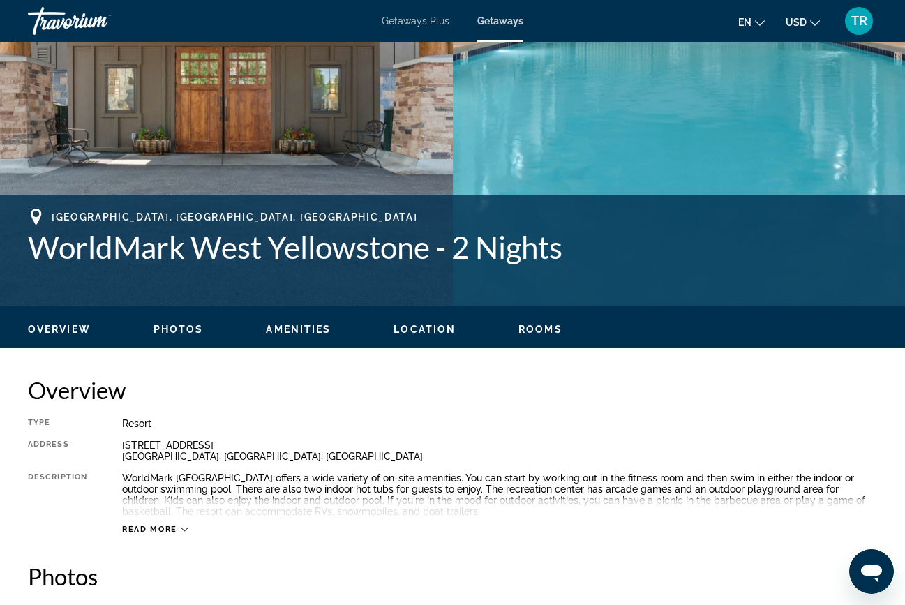
click at [162, 531] on span "Read more" at bounding box center [149, 529] width 55 height 9
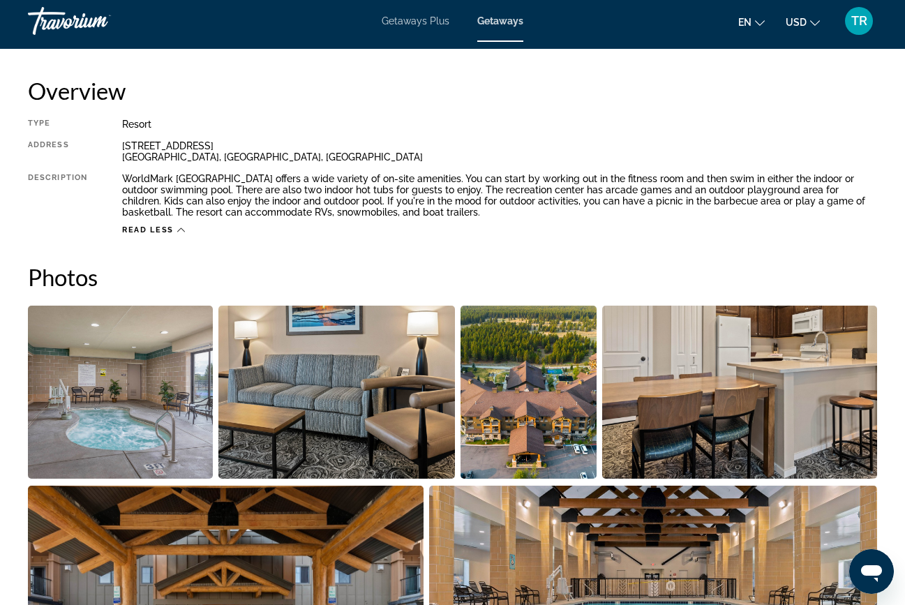
scroll to position [693, 0]
